Goal: Register for event/course

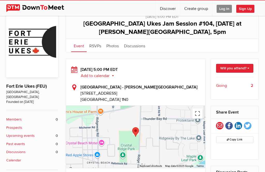
scroll to position [113, 0]
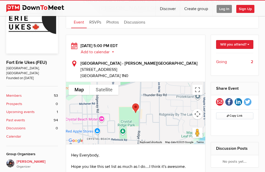
click at [232, 48] on link "Will you attend?" at bounding box center [234, 44] width 37 height 9
click at [213, 52] on link "I'm going" at bounding box center [229, 56] width 47 height 8
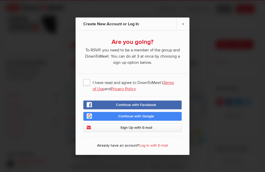
click at [85, 87] on span "I have read and agree to DownToMeet's Terms of Use and Privacy Policy" at bounding box center [132, 81] width 98 height 9
click at [0, 0] on input "I have read and agree to DownToMeet's Terms of Use and Privacy Policy" at bounding box center [0, 0] width 0 height 0
click at [99, 120] on link "Continue with Google" at bounding box center [132, 116] width 98 height 9
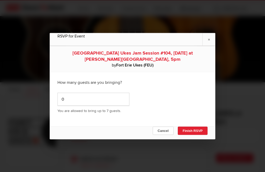
click at [154, 130] on button "Cancel" at bounding box center [162, 130] width 21 height 8
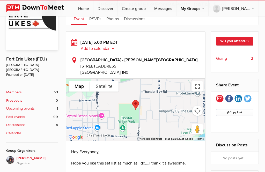
scroll to position [118, 0]
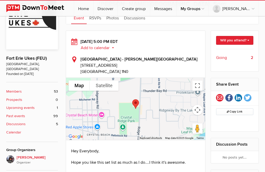
click at [219, 41] on link "Will you attend?" at bounding box center [234, 40] width 37 height 9
click at [210, 49] on link "I'm going" at bounding box center [229, 49] width 47 height 8
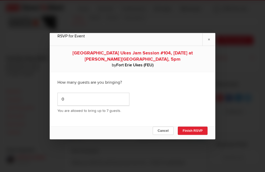
click at [187, 135] on button "Finish RSVP" at bounding box center [193, 130] width 30 height 8
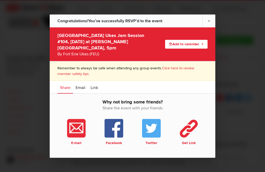
click at [210, 27] on link "×" at bounding box center [208, 20] width 13 height 13
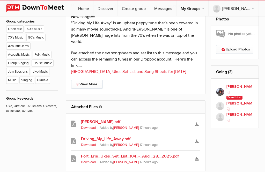
scroll to position [275, 0]
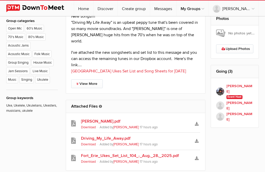
click at [109, 68] on link "[GEOGRAPHIC_DATA] Ukes Set List and Song Sheets for [DATE]" at bounding box center [128, 70] width 115 height 5
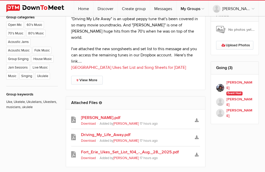
scroll to position [278, 0]
click at [131, 65] on link "[GEOGRAPHIC_DATA] Ukes Set List and Song Sheets for [DATE]" at bounding box center [128, 67] width 115 height 5
